Goal: Check status: Check status

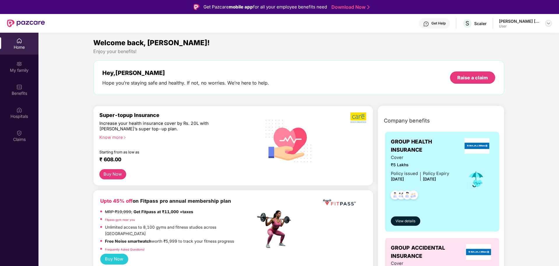
click at [545, 25] on div at bounding box center [548, 23] width 7 height 7
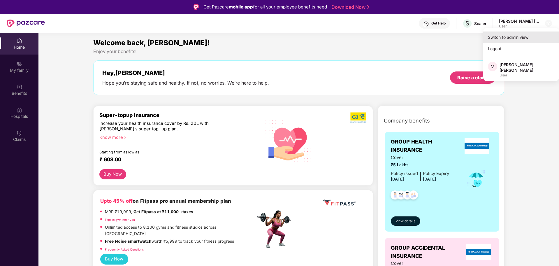
click at [508, 40] on div "Switch to admin view" at bounding box center [521, 36] width 76 height 11
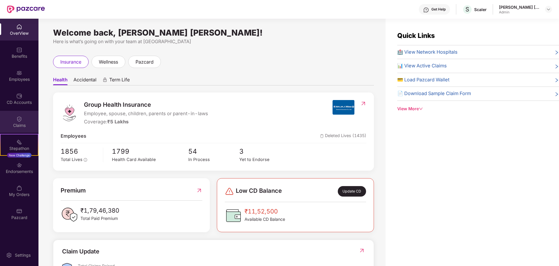
click at [19, 123] on div "Claims" at bounding box center [19, 125] width 38 height 6
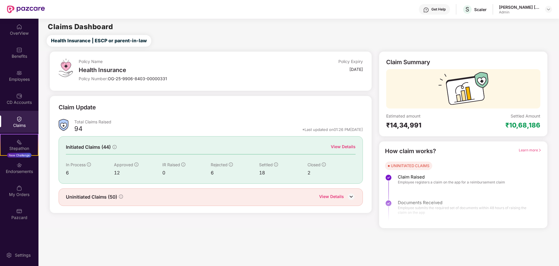
click at [345, 145] on div "View Details" at bounding box center [343, 146] width 25 height 6
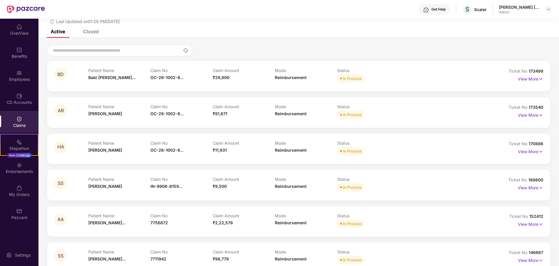
scroll to position [37, 0]
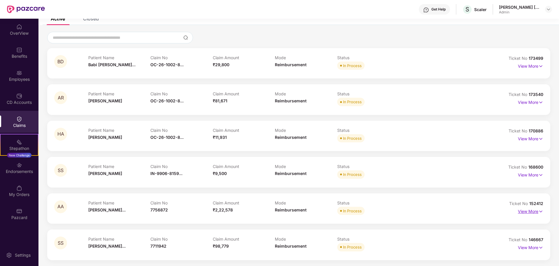
click at [536, 212] on p "View More" at bounding box center [529, 210] width 25 height 8
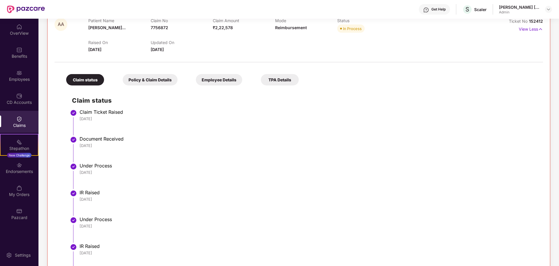
scroll to position [219, 0]
click at [205, 153] on li "Document Received [DATE]" at bounding box center [304, 151] width 465 height 27
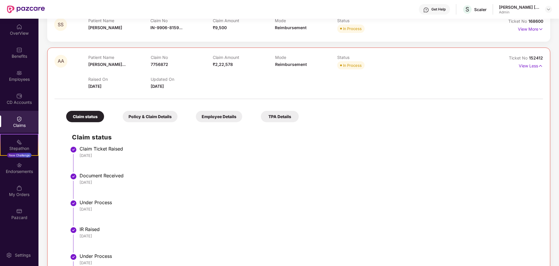
drag, startPoint x: 151, startPoint y: 86, endPoint x: 177, endPoint y: 85, distance: 26.2
click at [164, 85] on span "[DATE]" at bounding box center [157, 86] width 13 height 5
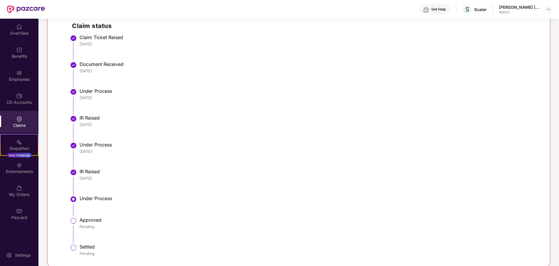
scroll to position [328, 0]
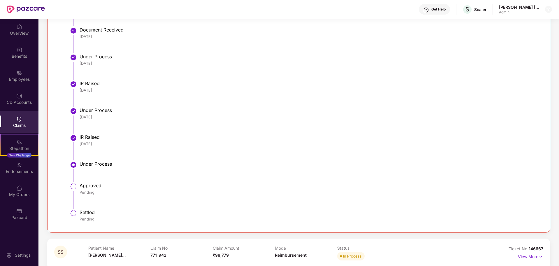
click at [172, 166] on div "Under Process" at bounding box center [308, 164] width 457 height 6
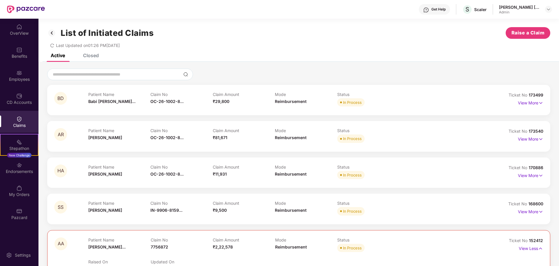
scroll to position [0, 0]
click at [241, 76] on div at bounding box center [298, 75] width 503 height 12
click at [280, 75] on div at bounding box center [298, 75] width 503 height 12
drag, startPoint x: 275, startPoint y: 94, endPoint x: 306, endPoint y: 102, distance: 31.7
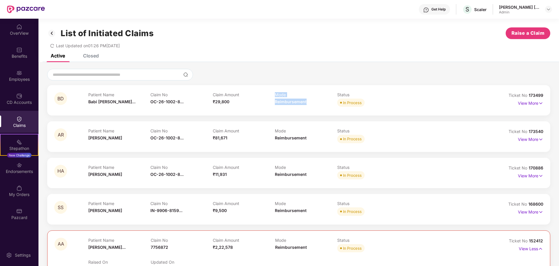
click at [306, 102] on div "Mode Reimbursement" at bounding box center [306, 100] width 62 height 16
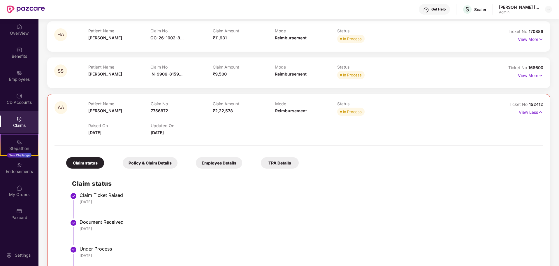
scroll to position [36, 0]
